Goal: Information Seeking & Learning: Learn about a topic

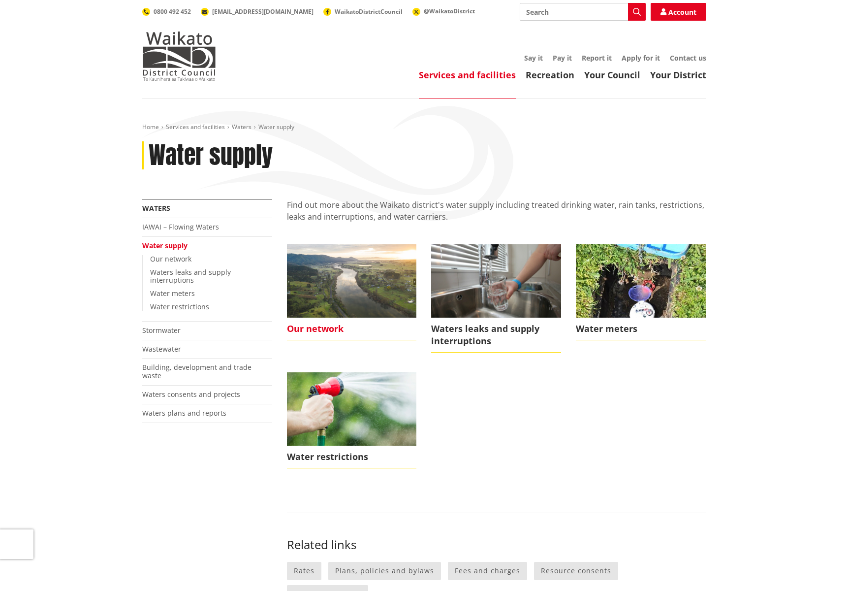
click at [352, 280] on img at bounding box center [352, 280] width 130 height 73
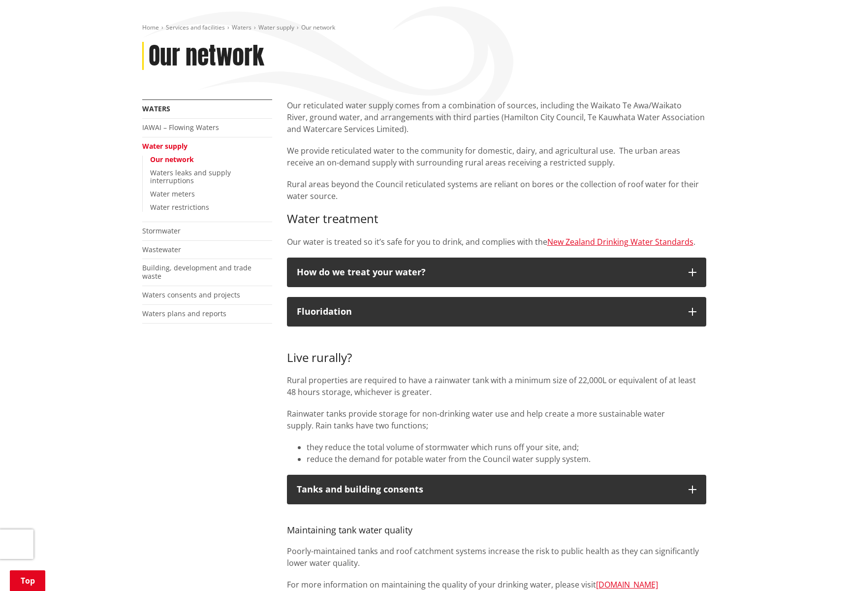
scroll to position [99, 0]
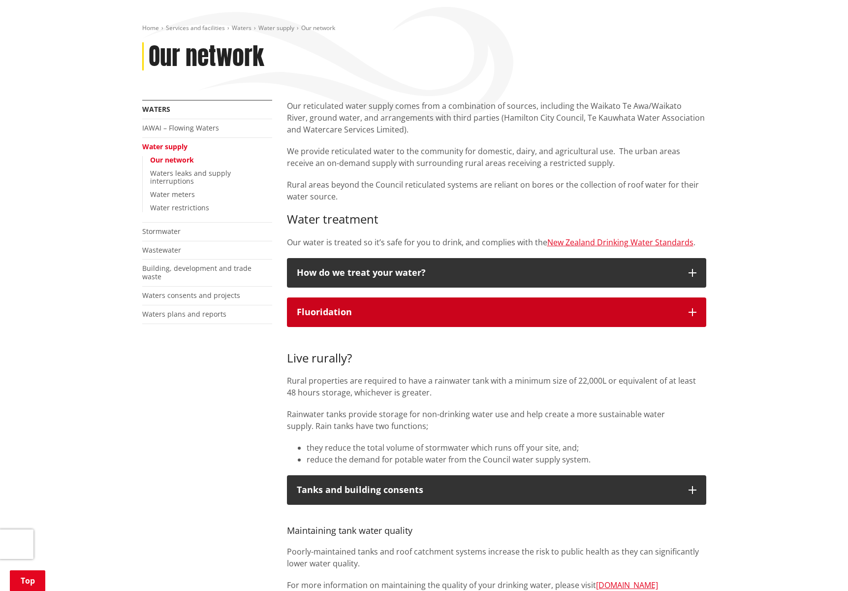
click at [692, 311] on icon "button" at bounding box center [693, 312] width 8 height 8
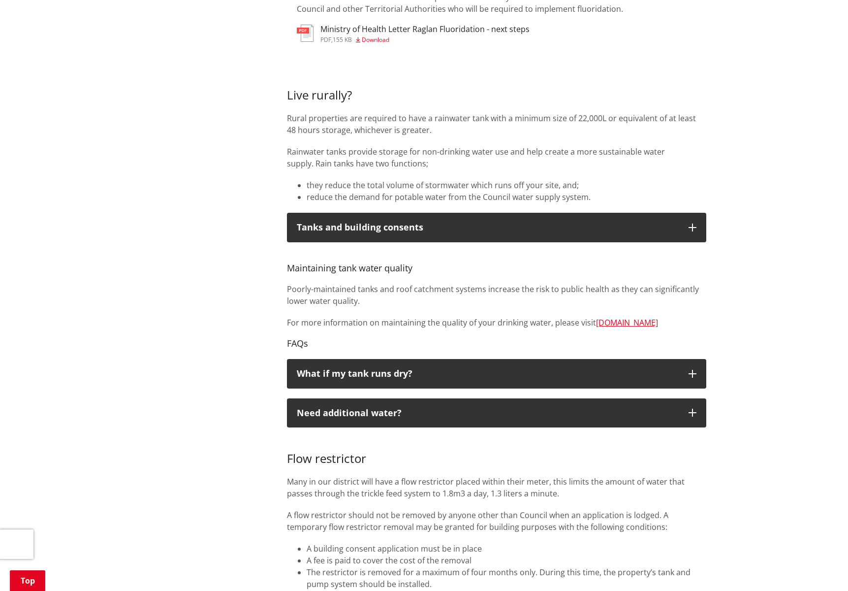
scroll to position [649, 0]
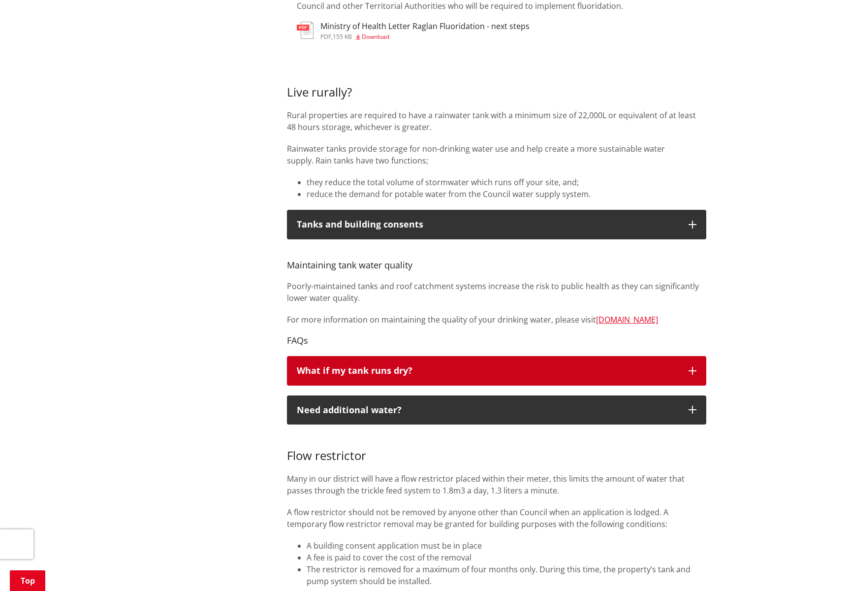
click at [692, 367] on icon "button" at bounding box center [693, 371] width 8 height 8
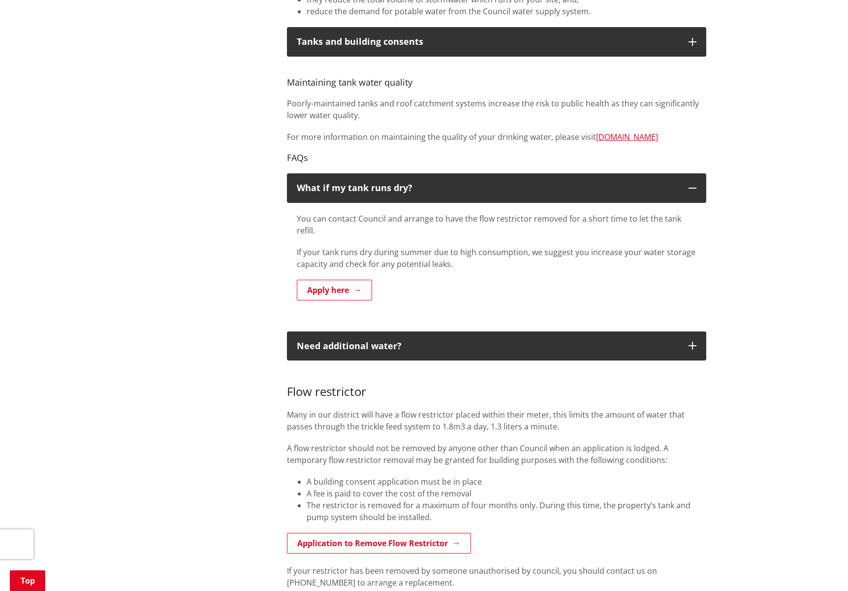
scroll to position [810, 0]
